Goal: Transaction & Acquisition: Download file/media

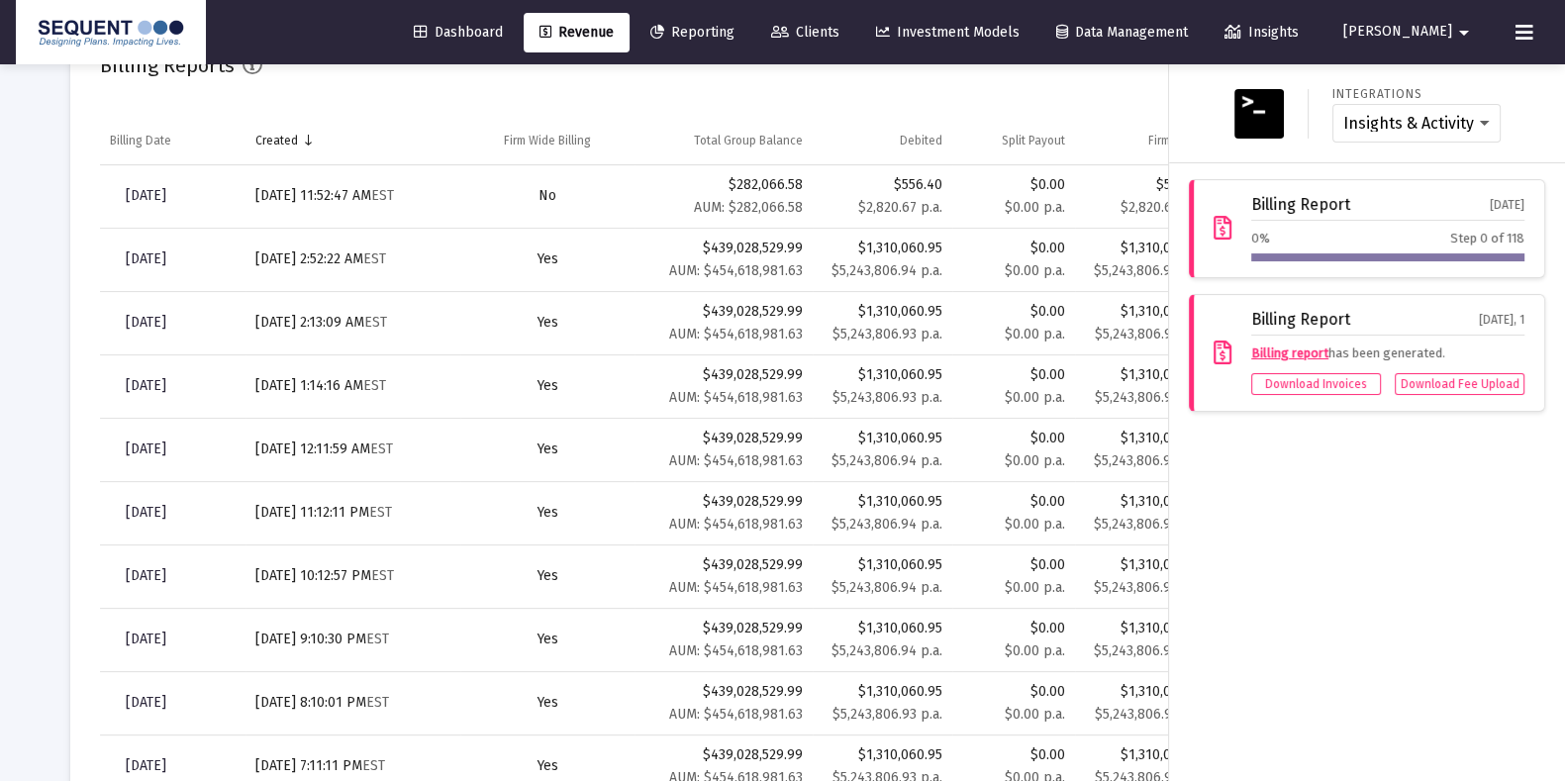
scroll to position [395, 639]
click at [1536, 20] on button at bounding box center [1525, 33] width 40 height 40
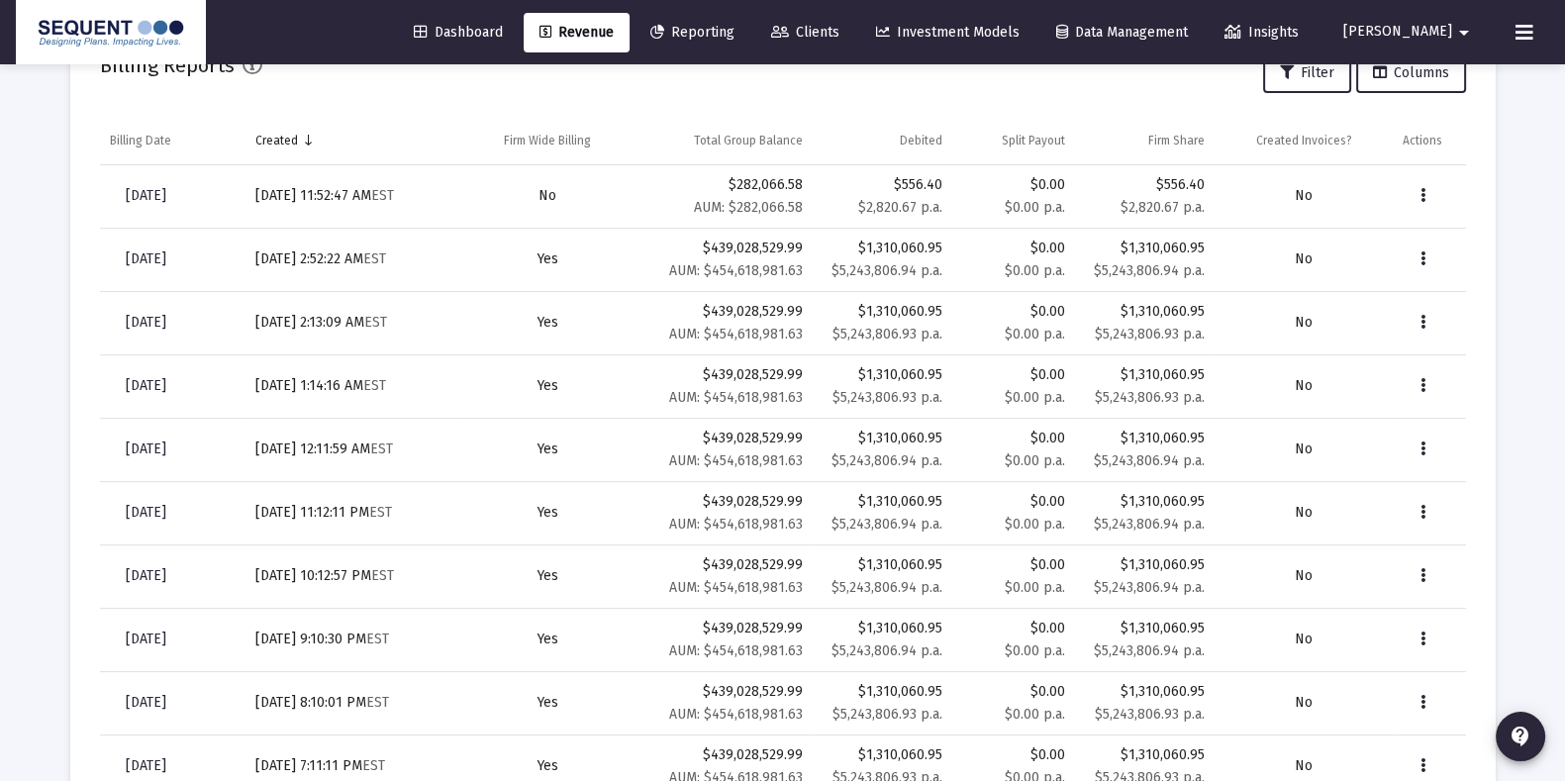
click at [1536, 20] on button at bounding box center [1525, 33] width 40 height 40
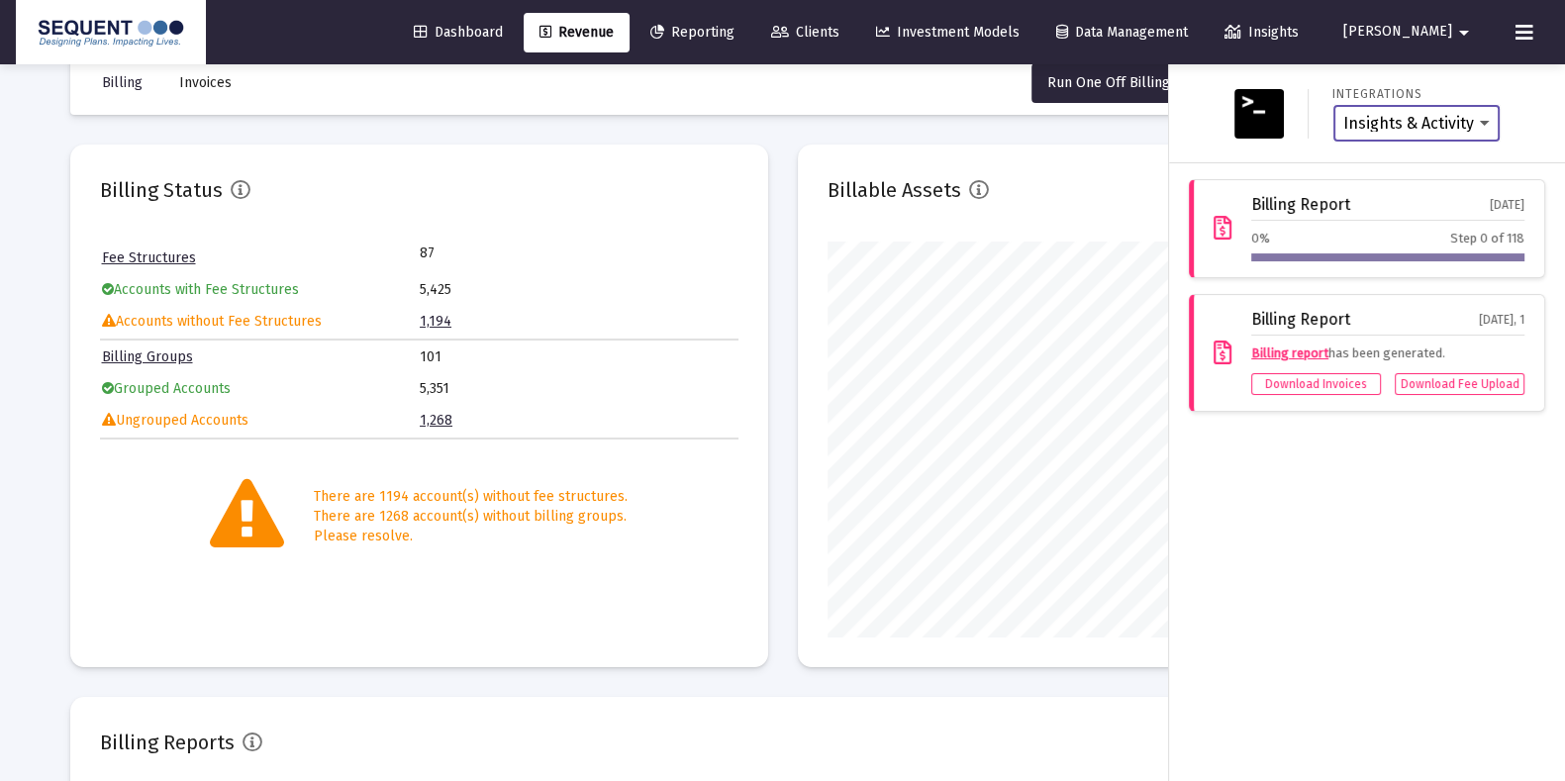
scroll to position [327, 0]
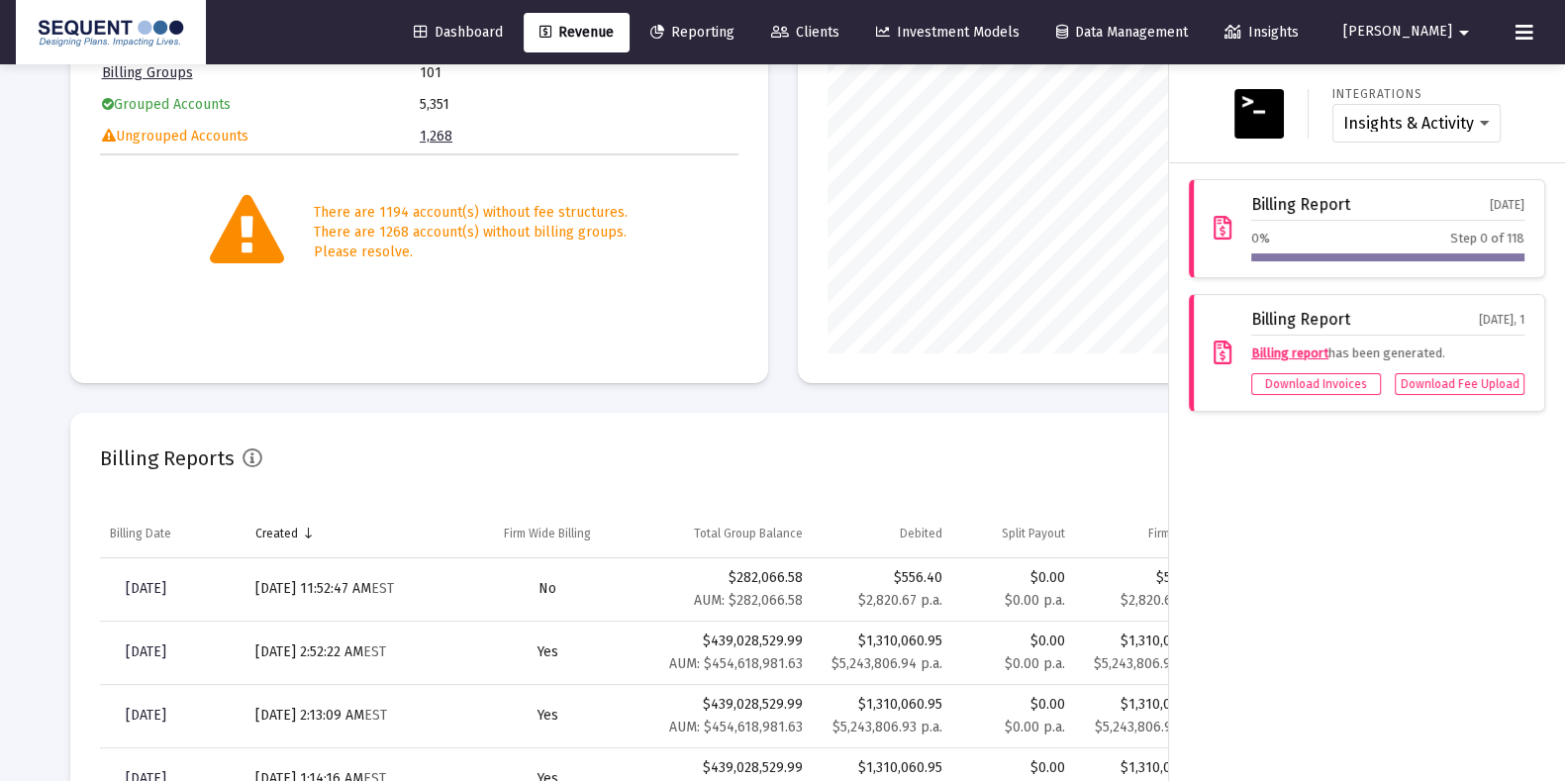
click at [95, 27] on img at bounding box center [111, 33] width 160 height 40
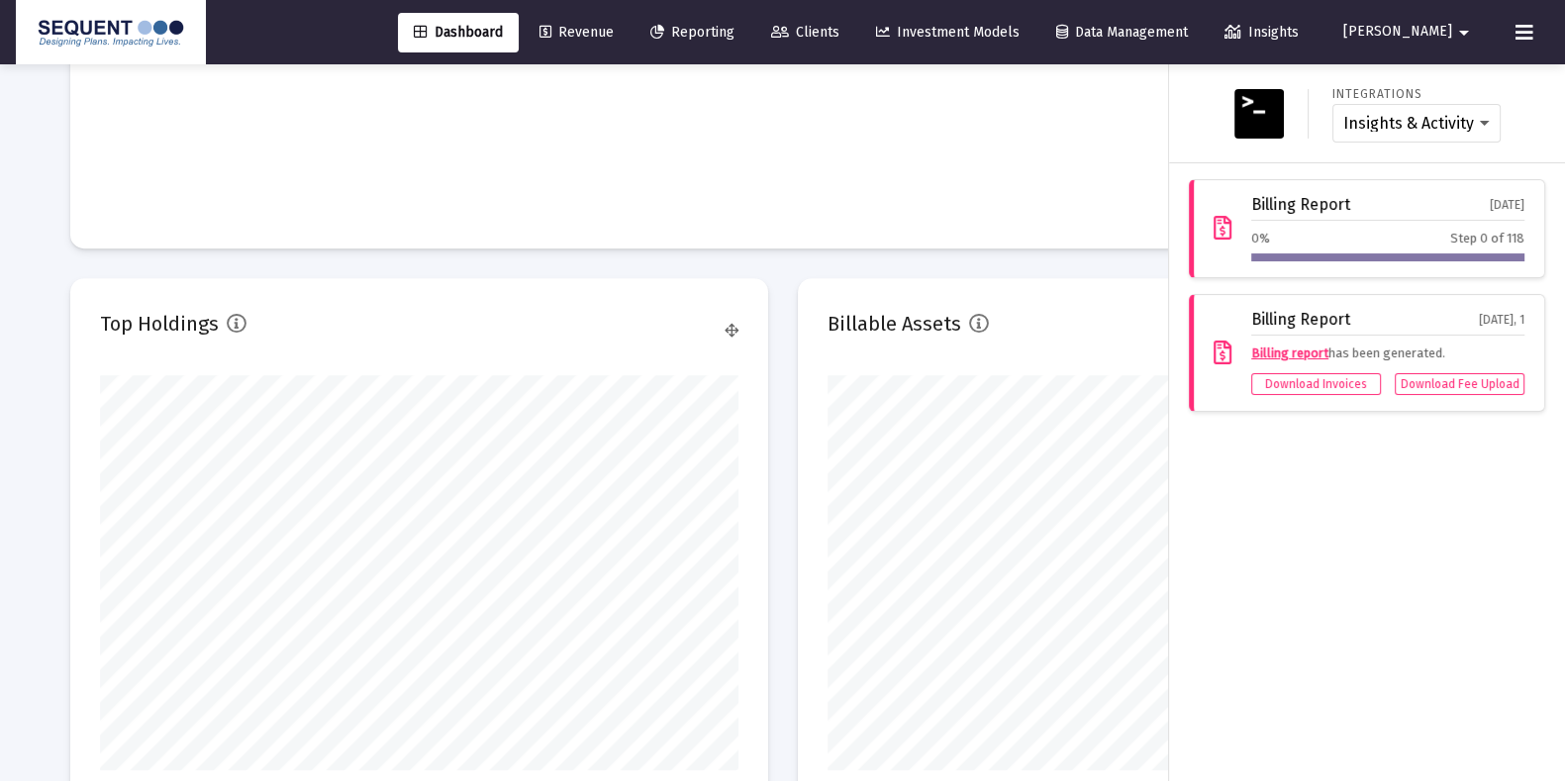
scroll to position [1887, 0]
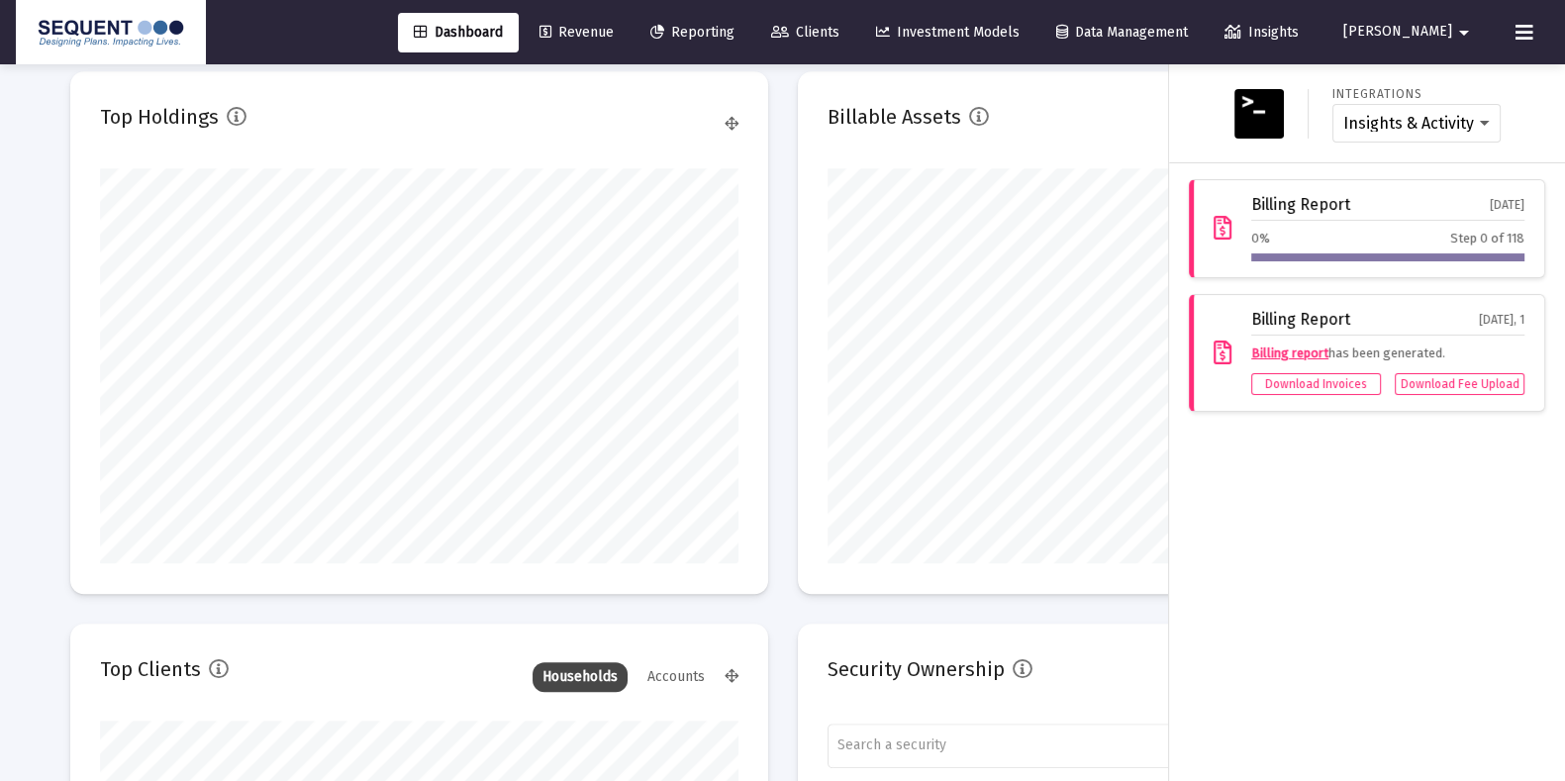
click at [640, 4] on div "Dashboard Revenue Reporting Clients Investment Models Data Management Insights …" at bounding box center [783, 32] width 1534 height 64
click at [630, 42] on link "Revenue" at bounding box center [577, 33] width 106 height 40
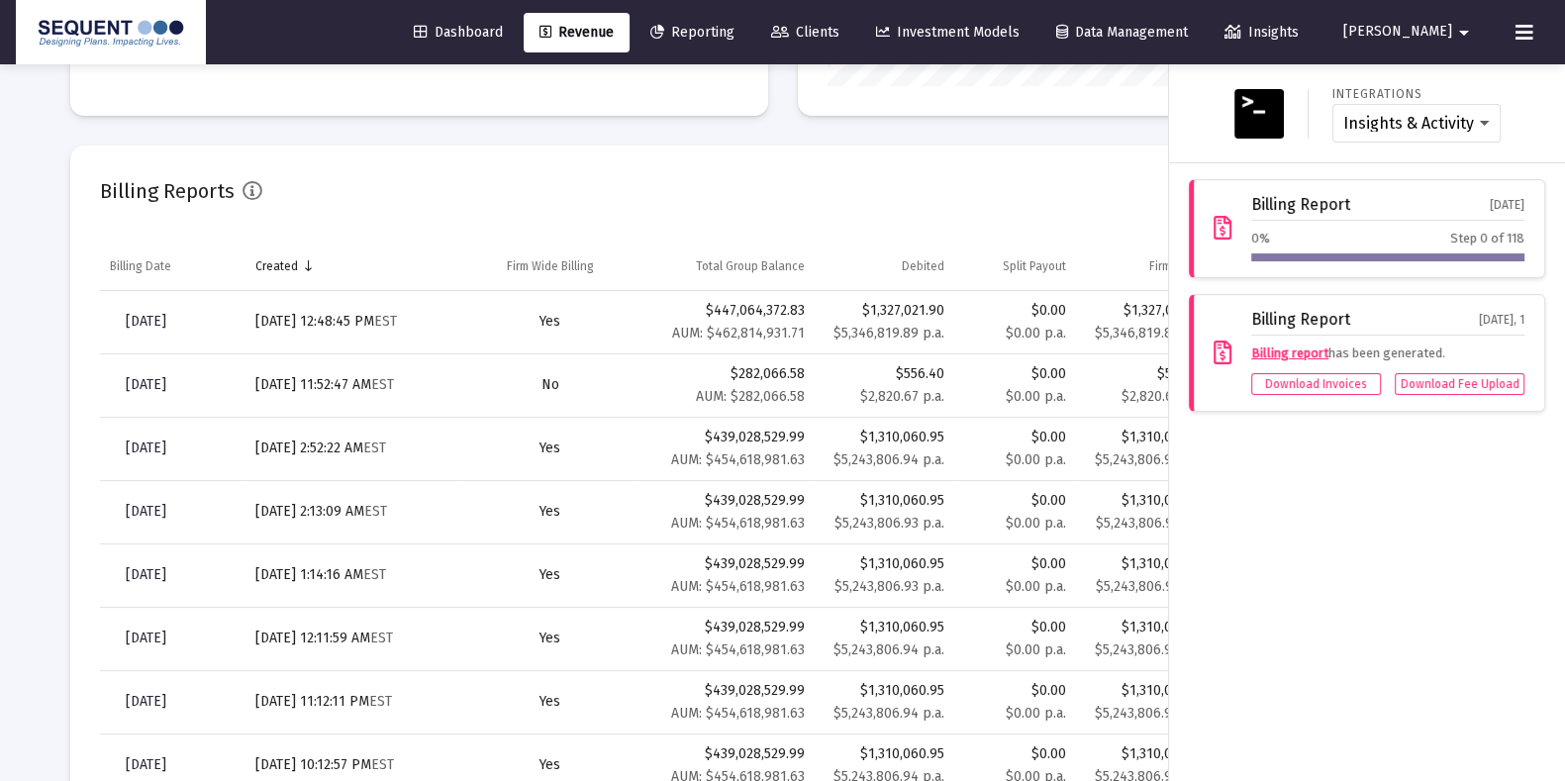
scroll to position [594, 0]
click at [672, 190] on div at bounding box center [782, 390] width 1565 height 781
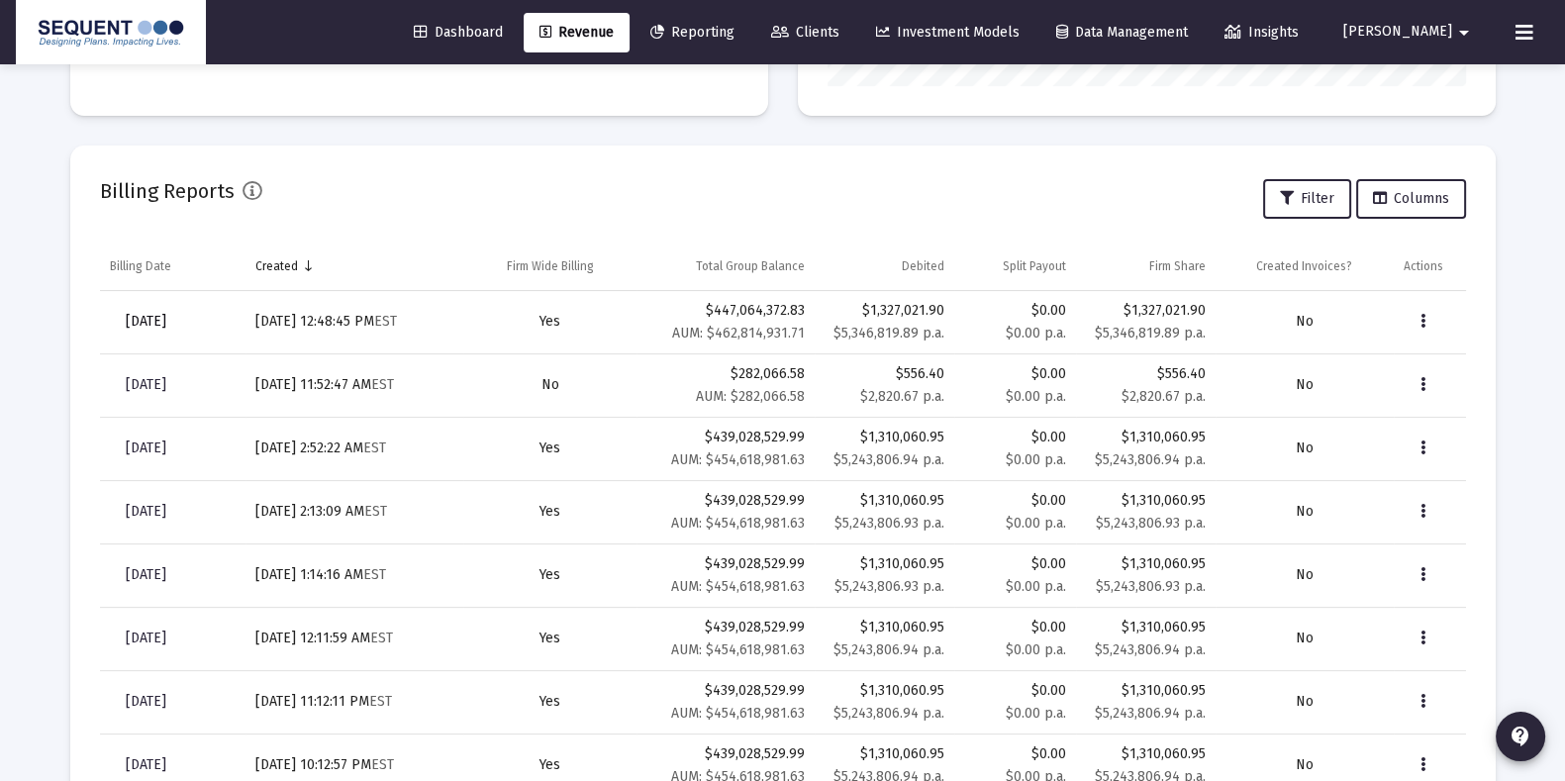
click at [166, 313] on span "[DATE]" at bounding box center [146, 321] width 41 height 17
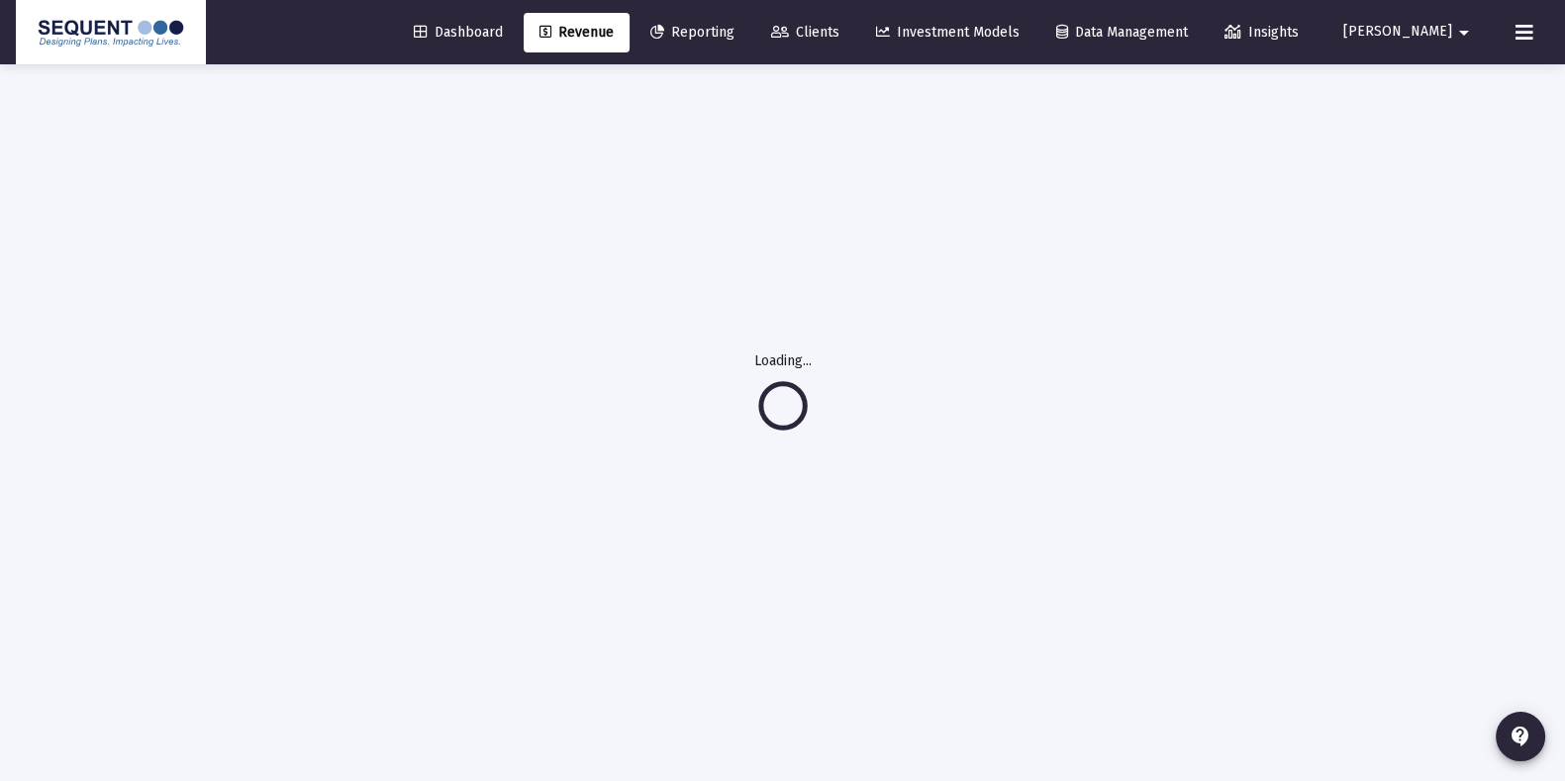
scroll to position [64, 0]
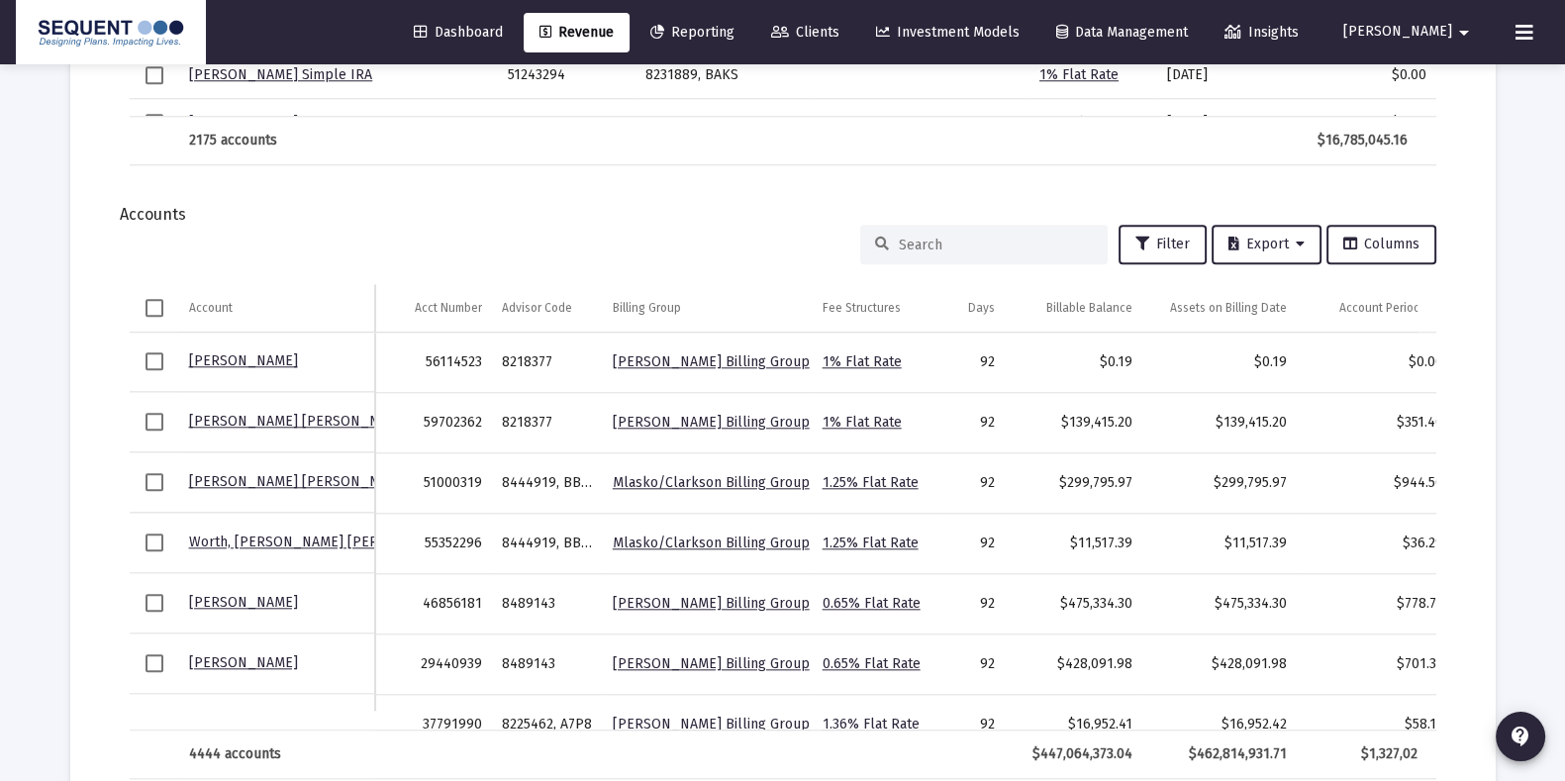
scroll to position [0, 222]
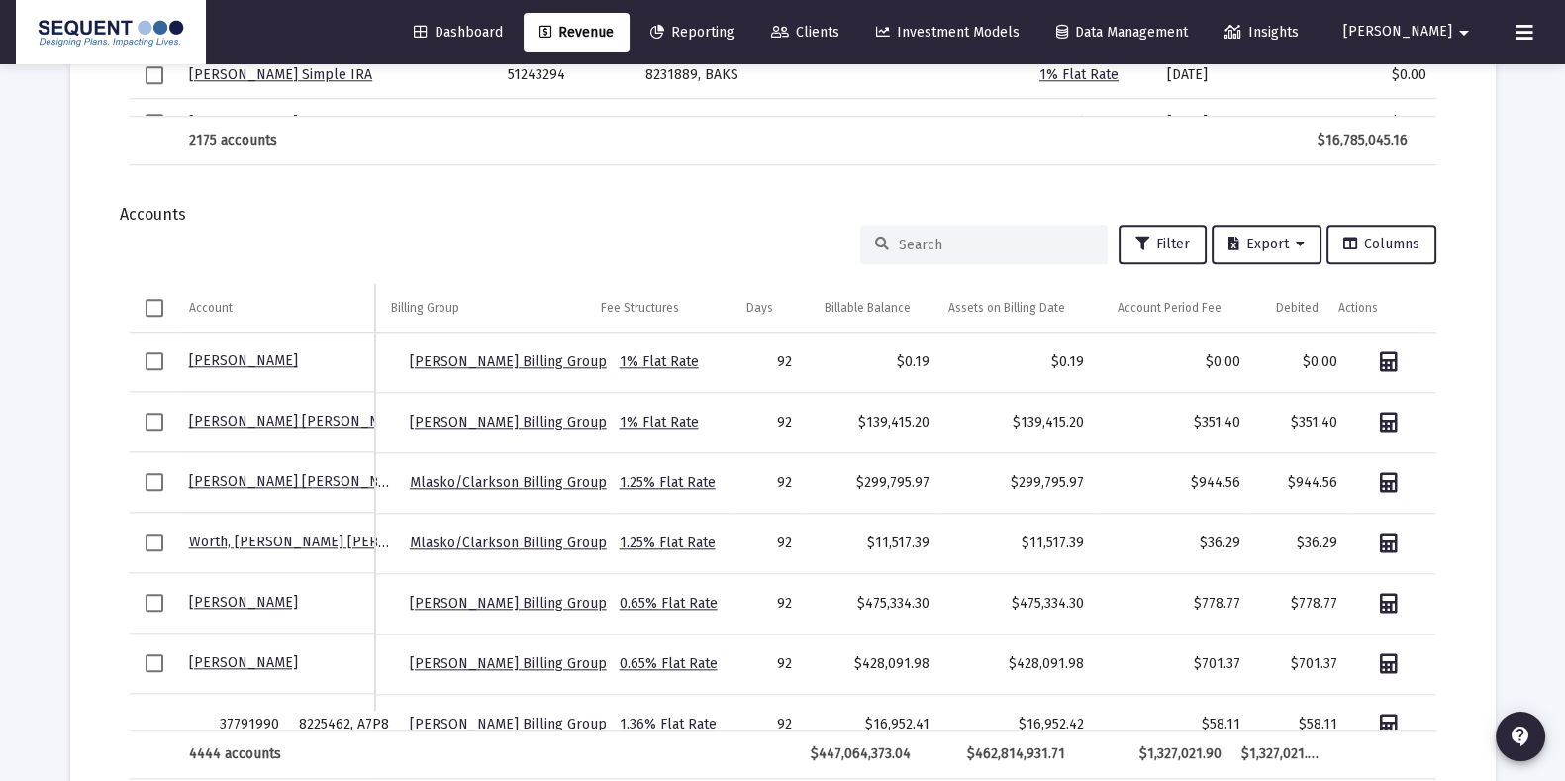
click at [1443, 670] on div "Filter Export Columns Account Account Acct Number Advisor Code Billing Group Fe…" at bounding box center [783, 502] width 1366 height 555
click at [1255, 246] on span "Export" at bounding box center [1267, 244] width 76 height 17
click at [1262, 293] on button "Export All Rows" at bounding box center [1272, 294] width 135 height 48
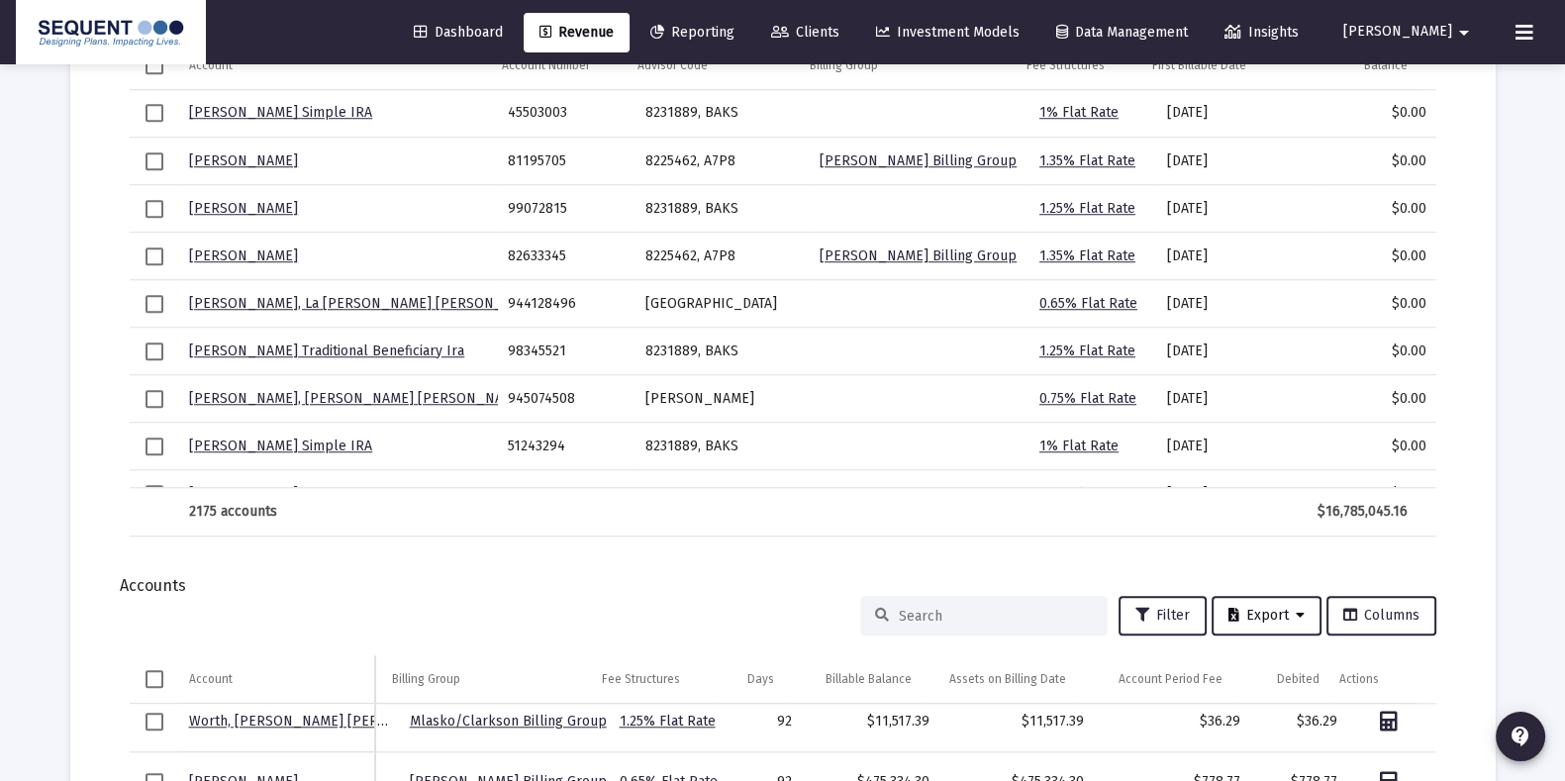
scroll to position [2494, 0]
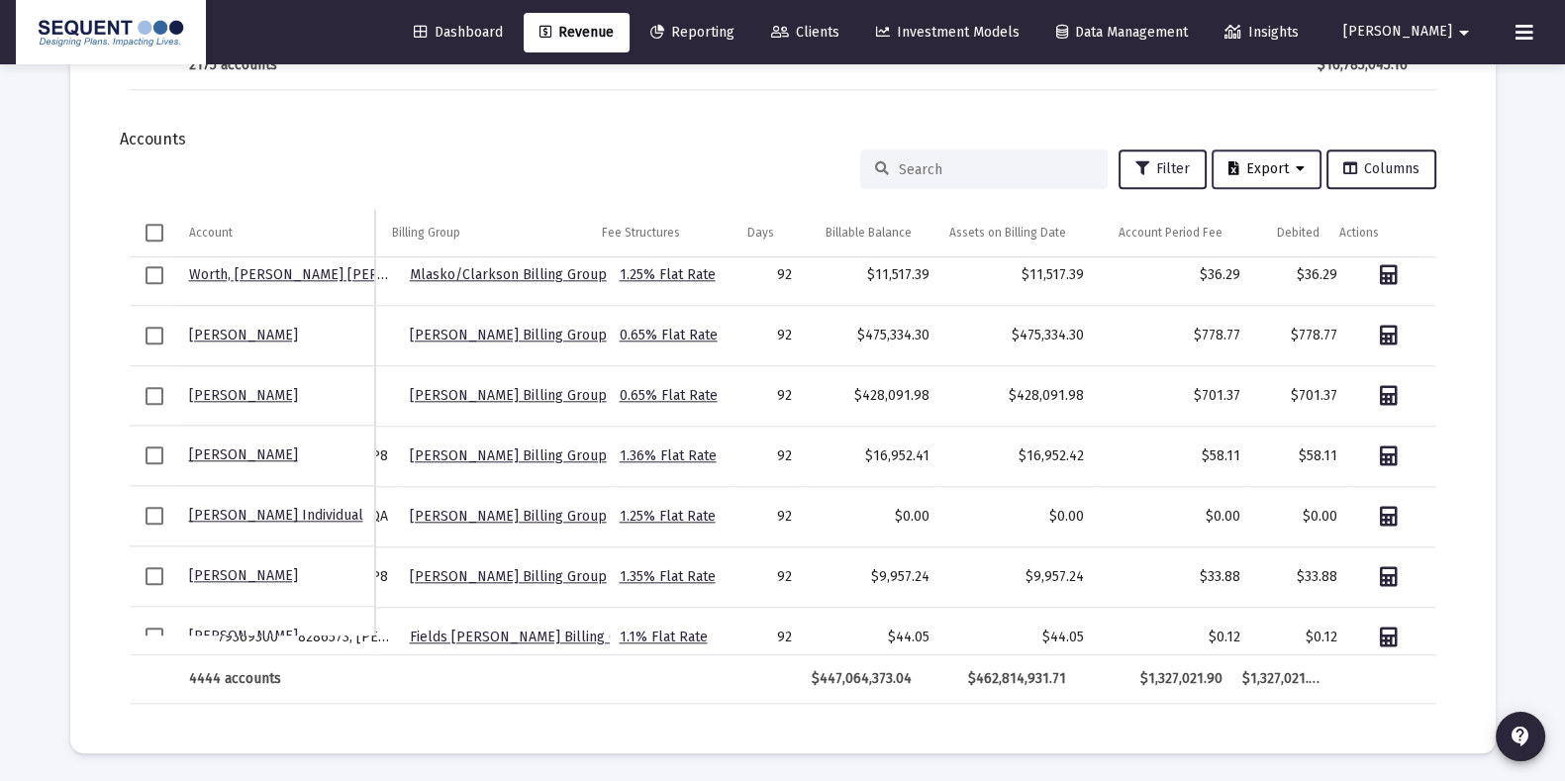
click at [1253, 170] on span "Export" at bounding box center [1267, 168] width 76 height 17
click at [1276, 219] on button "Export All Rows" at bounding box center [1272, 219] width 135 height 48
